Goal: Navigation & Orientation: Understand site structure

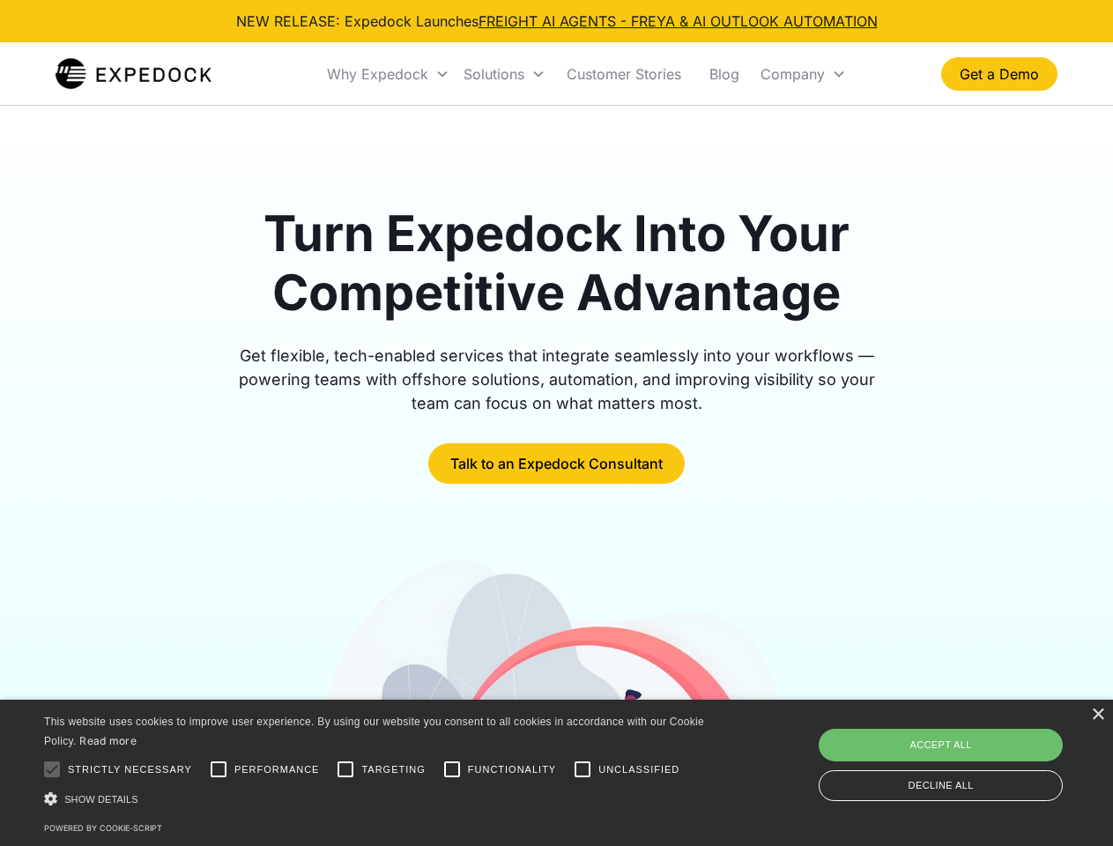
click at [389, 74] on div "Why Expedock" at bounding box center [377, 74] width 101 height 18
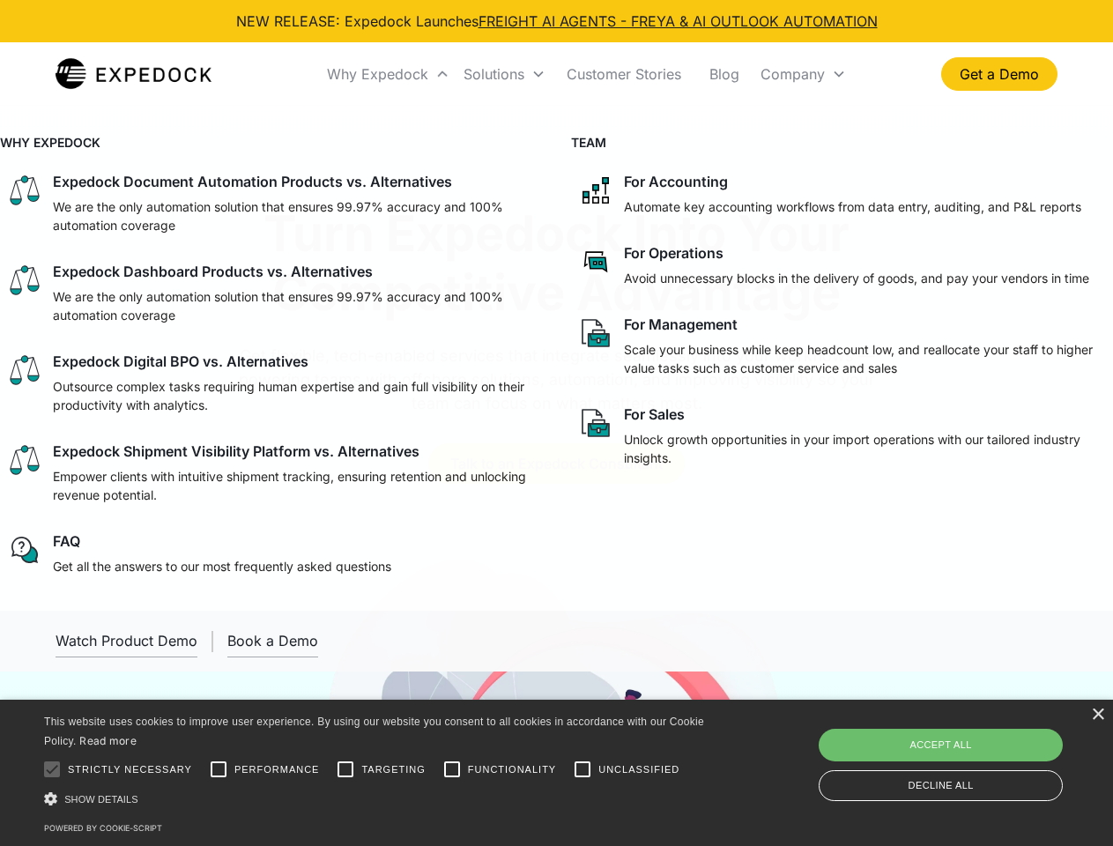
click at [504, 74] on div "Solutions" at bounding box center [494, 74] width 61 height 18
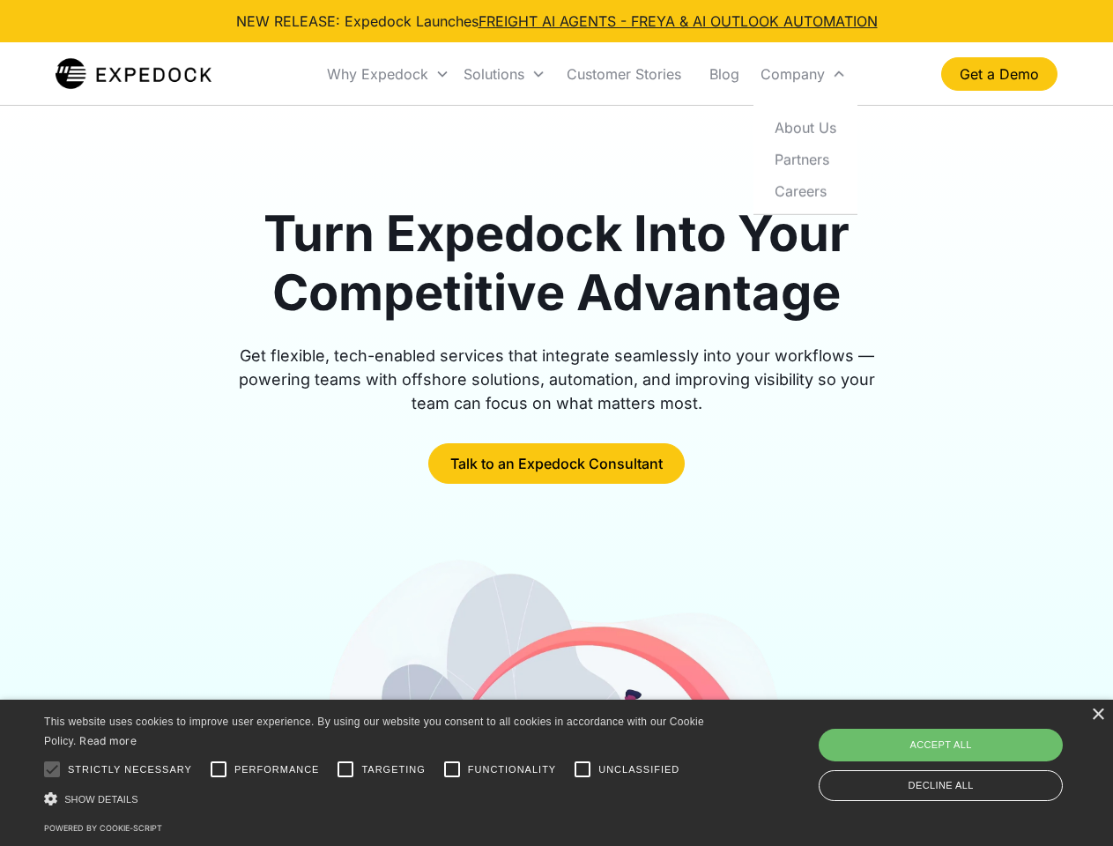
click at [803, 74] on div "Company" at bounding box center [792, 74] width 64 height 18
click at [52, 769] on div at bounding box center [51, 769] width 35 height 35
click at [219, 769] on input "Performance" at bounding box center [218, 769] width 35 height 35
checkbox input "true"
click at [345, 769] on input "Targeting" at bounding box center [345, 769] width 35 height 35
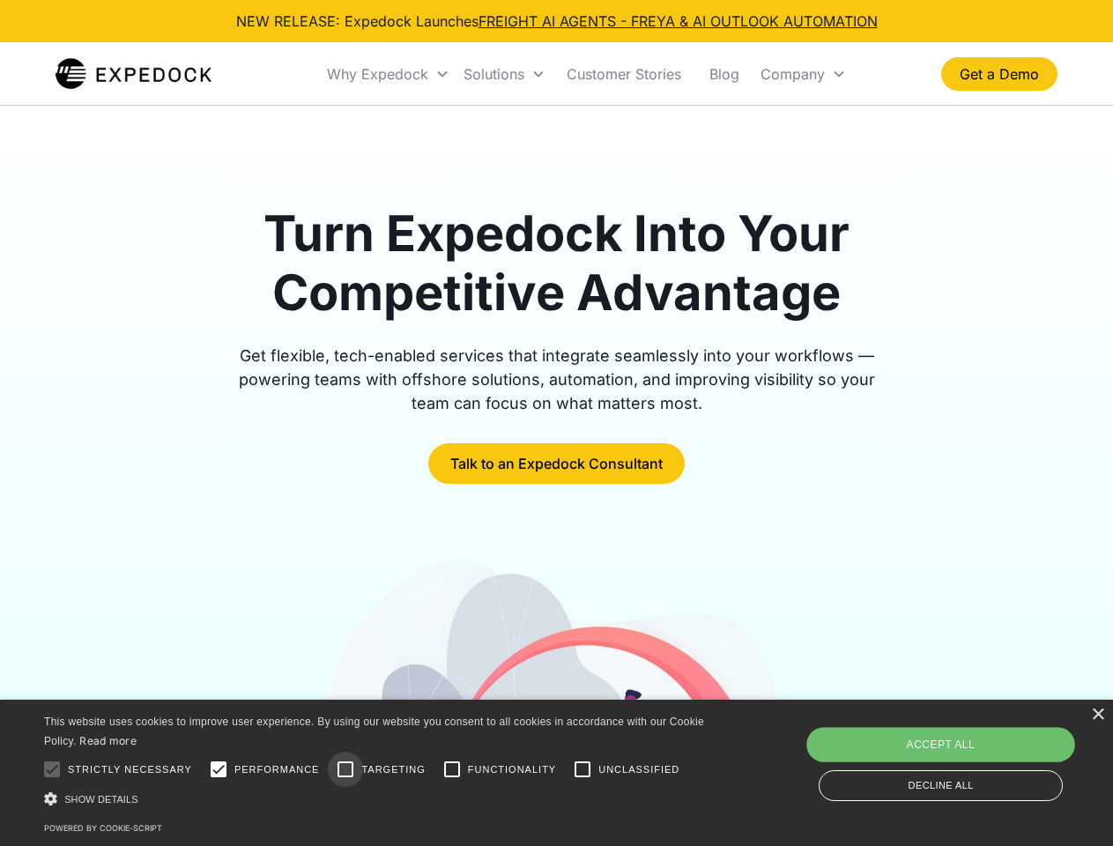
checkbox input "true"
click at [452, 769] on input "Functionality" at bounding box center [451, 769] width 35 height 35
checkbox input "true"
click at [582, 769] on input "Unclassified" at bounding box center [582, 769] width 35 height 35
checkbox input "true"
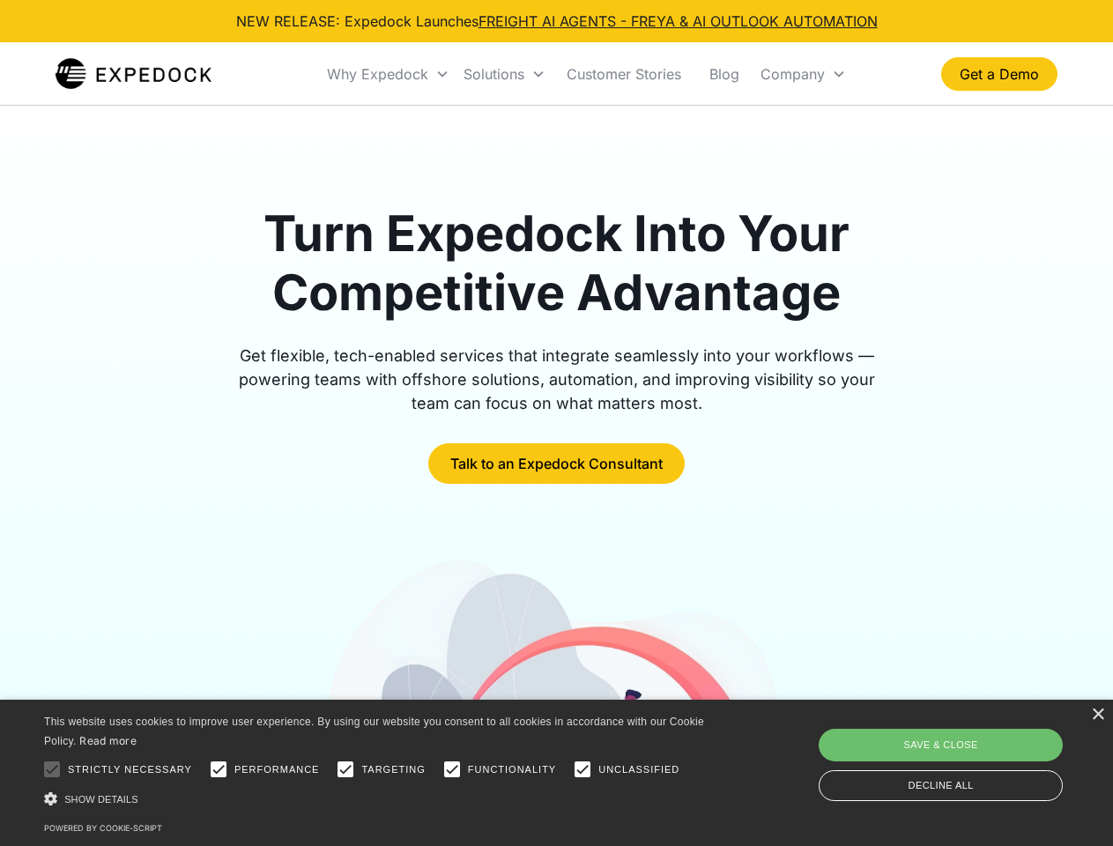
click at [377, 798] on div "Show details Hide details" at bounding box center [377, 799] width 666 height 19
